Goal: Check status: Check status

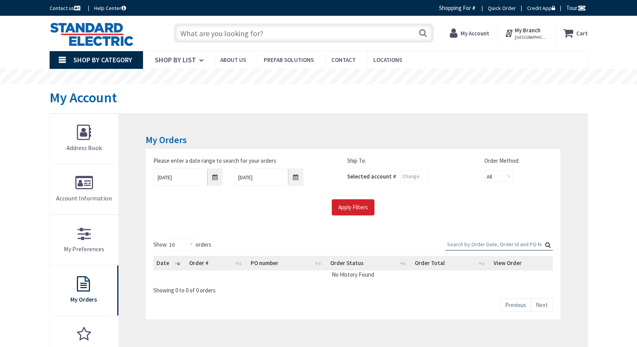
type input "[PERSON_NAME][GEOGRAPHIC_DATA], [GEOGRAPHIC_DATA]"
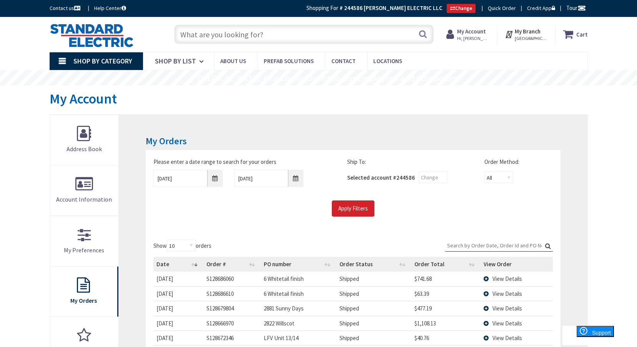
click at [247, 27] on input "text" at bounding box center [303, 34] width 259 height 19
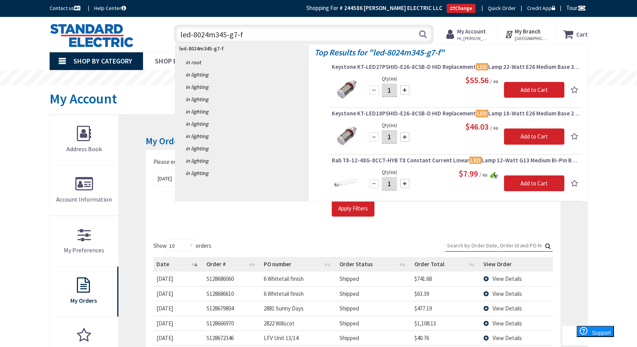
type input "led-8024m345-g7-fw"
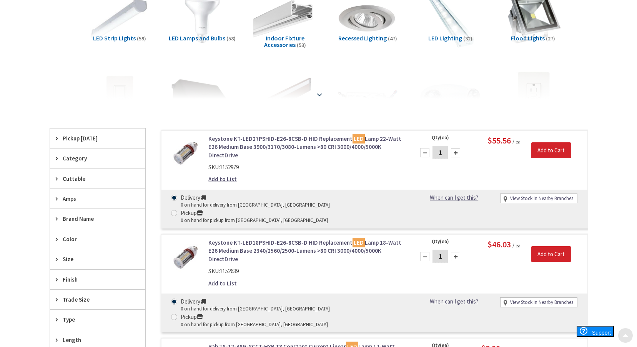
scroll to position [231, 0]
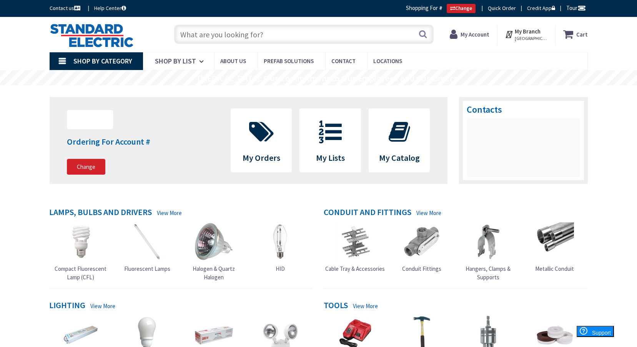
click at [483, 36] on strong "My Account" at bounding box center [474, 34] width 29 height 7
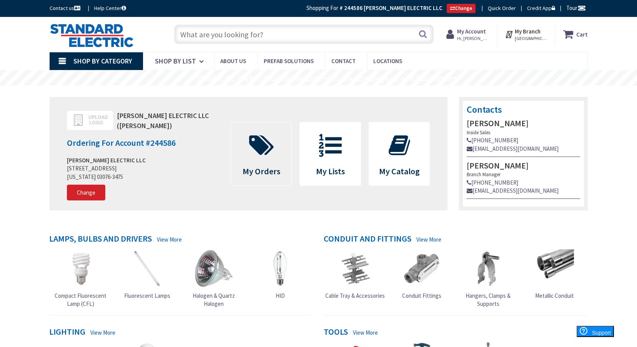
click at [234, 161] on span "My Orders" at bounding box center [261, 153] width 61 height 63
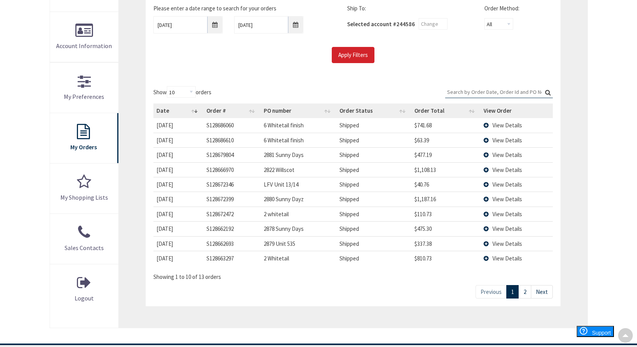
scroll to position [154, 0]
click at [186, 26] on input "8/26/2025" at bounding box center [187, 24] width 69 height 17
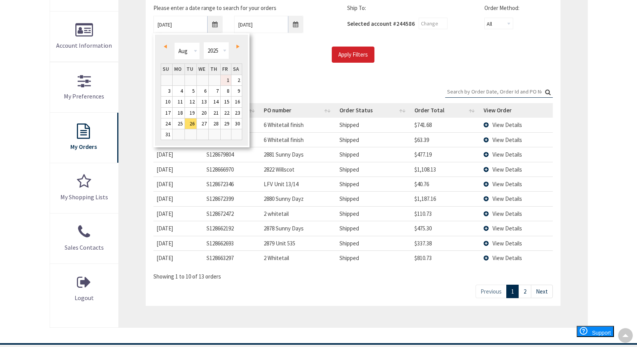
click at [228, 80] on link "1" at bounding box center [226, 80] width 10 height 10
type input "08/01/2025"
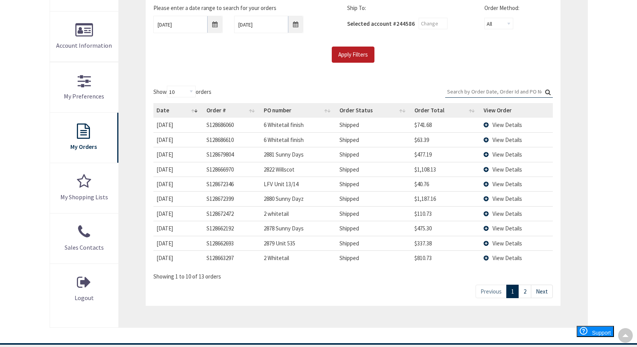
click at [352, 56] on input "Apply Filters" at bounding box center [353, 54] width 43 height 16
click at [489, 292] on link "2" at bounding box center [487, 290] width 13 height 13
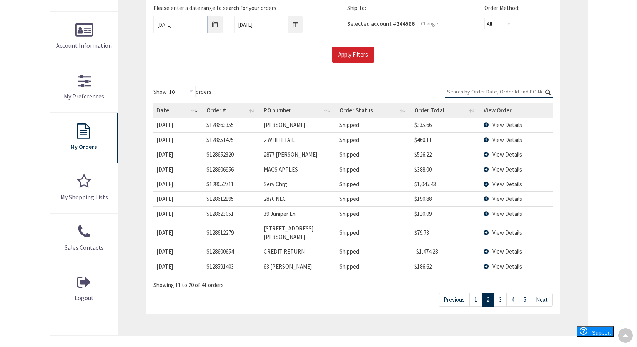
click at [501, 292] on link "3" at bounding box center [500, 298] width 13 height 13
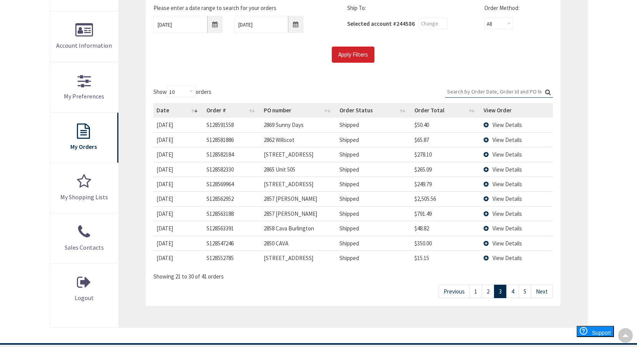
click at [512, 294] on link "4" at bounding box center [512, 290] width 13 height 13
click at [523, 292] on link "5" at bounding box center [524, 290] width 13 height 13
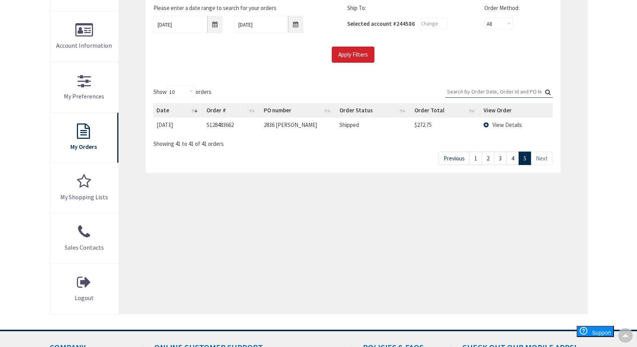
click at [513, 162] on link "4" at bounding box center [512, 157] width 13 height 13
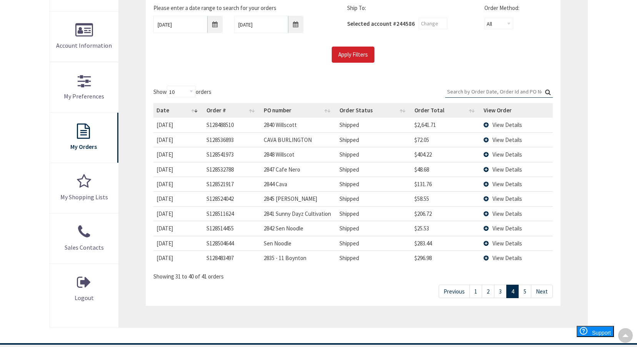
click at [501, 293] on link "3" at bounding box center [500, 290] width 13 height 13
click at [490, 293] on link "2" at bounding box center [487, 290] width 13 height 13
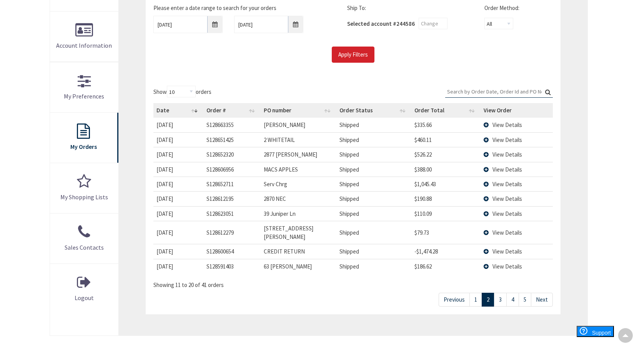
click at [476, 295] on link "1" at bounding box center [475, 298] width 13 height 13
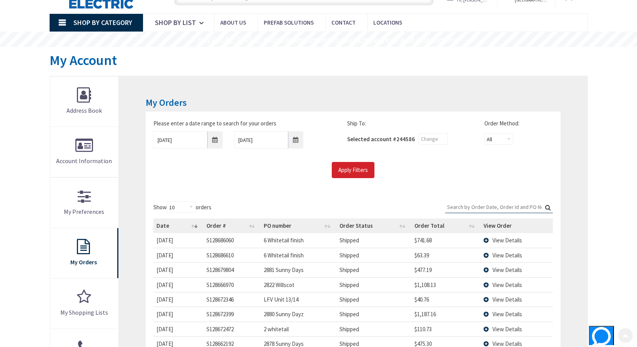
scroll to position [0, 0]
